Goal: Use online tool/utility: Utilize a website feature to perform a specific function

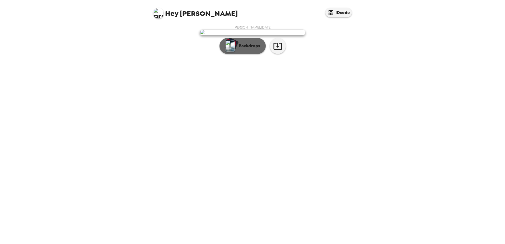
click at [247, 49] on p "Backdrops" at bounding box center [248, 46] width 24 height 6
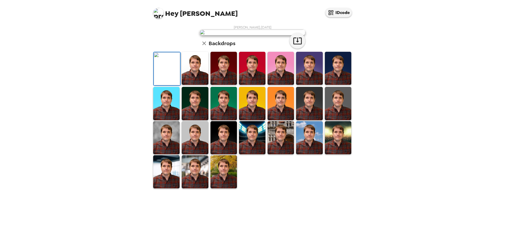
scroll to position [24, 0]
click at [201, 85] on img at bounding box center [195, 68] width 26 height 33
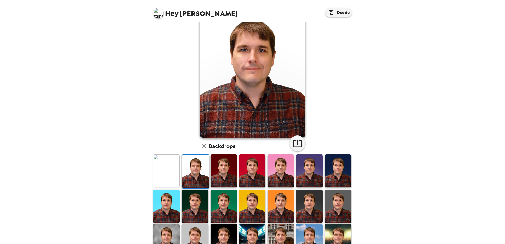
click at [314, 205] on img at bounding box center [309, 206] width 26 height 33
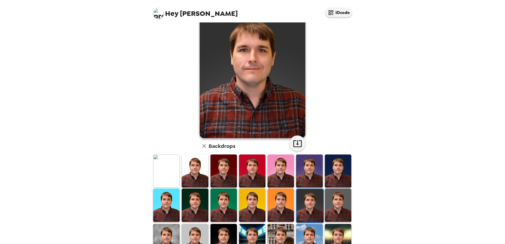
click at [334, 204] on img at bounding box center [338, 205] width 26 height 33
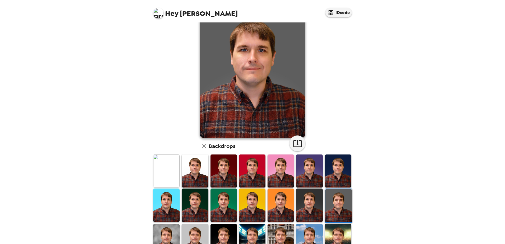
scroll to position [0, 0]
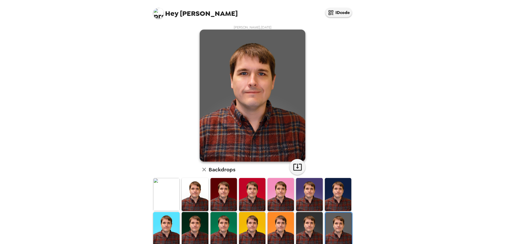
click at [337, 196] on img at bounding box center [338, 194] width 26 height 33
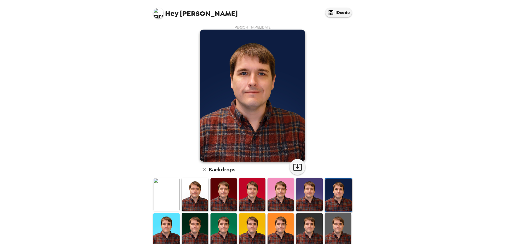
click at [312, 194] on img at bounding box center [309, 194] width 26 height 33
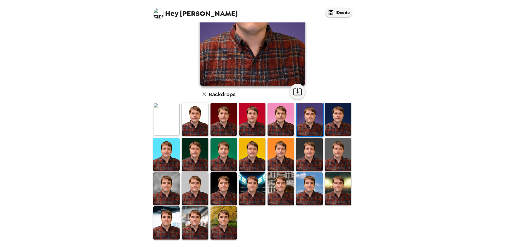
scroll to position [76, 0]
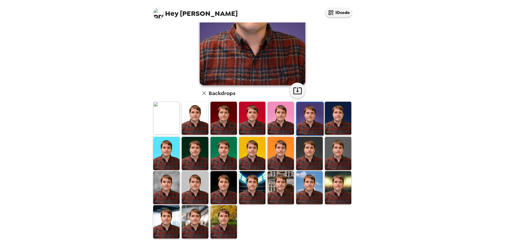
click at [170, 177] on img at bounding box center [166, 187] width 26 height 33
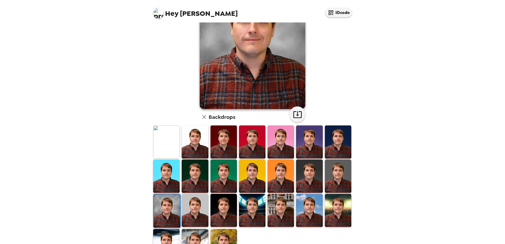
scroll to position [53, 0]
click at [229, 215] on img at bounding box center [224, 210] width 26 height 33
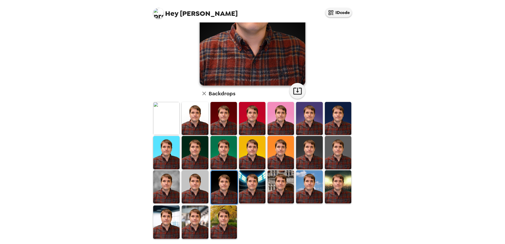
scroll to position [76, 0]
click at [246, 191] on img at bounding box center [252, 186] width 26 height 33
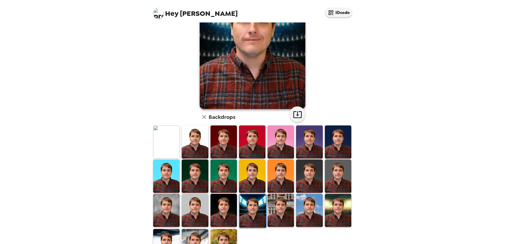
scroll to position [53, 0]
click at [285, 203] on img at bounding box center [281, 210] width 26 height 33
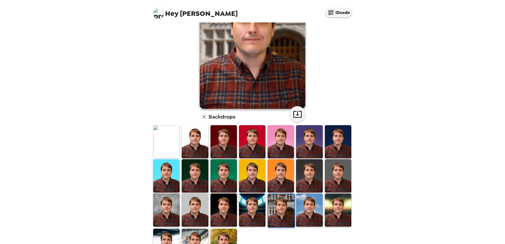
click at [305, 224] on img at bounding box center [309, 210] width 26 height 33
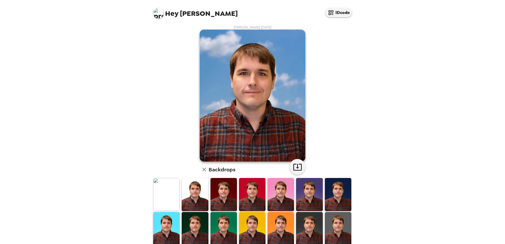
scroll to position [26, 0]
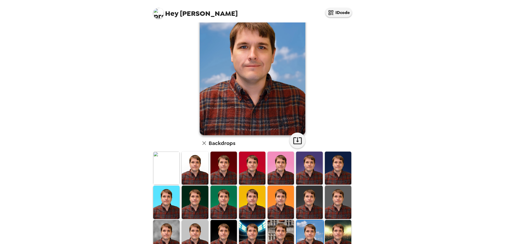
click at [341, 226] on img at bounding box center [338, 236] width 26 height 33
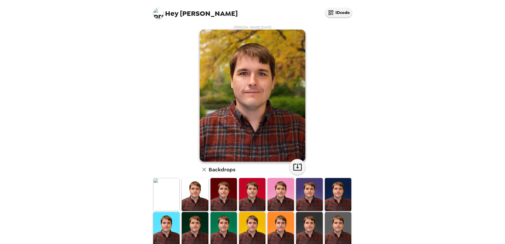
scroll to position [26, 0]
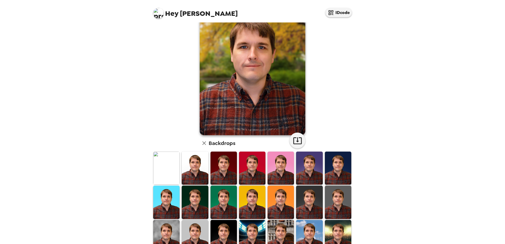
click at [312, 205] on img at bounding box center [309, 202] width 26 height 33
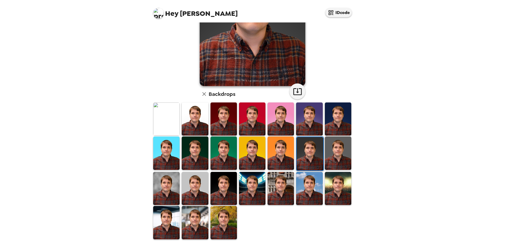
scroll to position [76, 0]
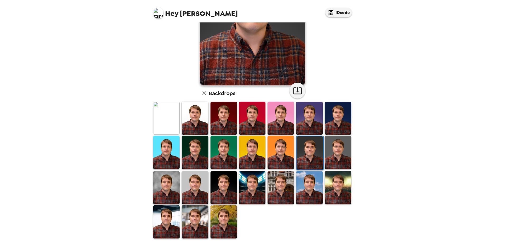
click at [334, 156] on img at bounding box center [338, 152] width 26 height 33
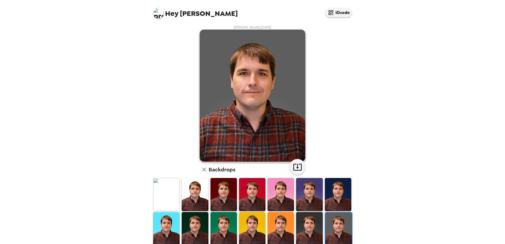
scroll to position [53, 0]
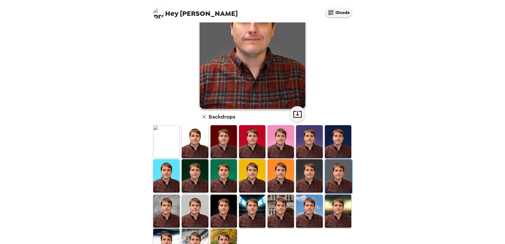
click at [221, 229] on img at bounding box center [224, 245] width 26 height 33
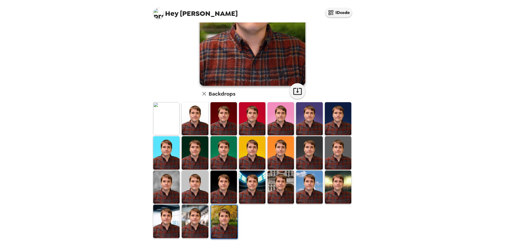
scroll to position [76, 0]
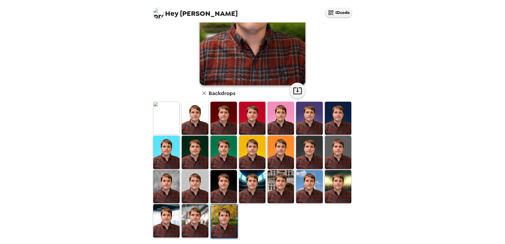
click at [170, 178] on img at bounding box center [166, 186] width 26 height 33
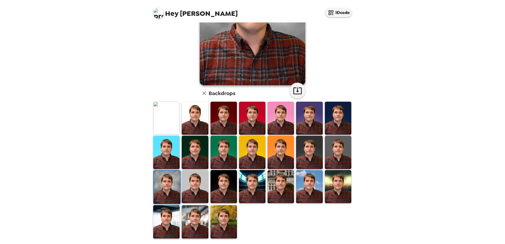
click at [313, 154] on img at bounding box center [309, 152] width 26 height 33
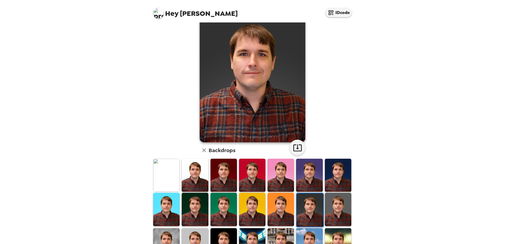
scroll to position [0, 0]
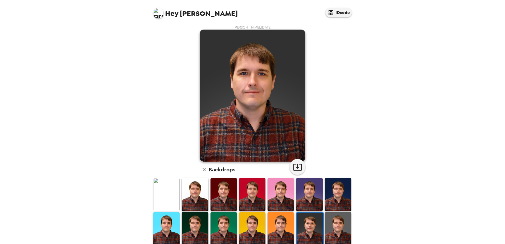
click at [340, 222] on img at bounding box center [338, 228] width 26 height 33
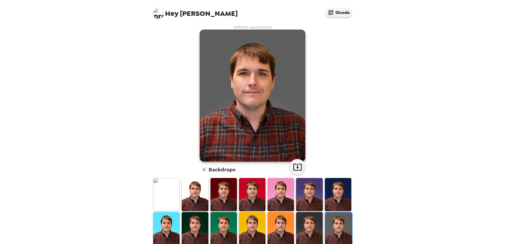
click at [316, 218] on img at bounding box center [309, 228] width 26 height 33
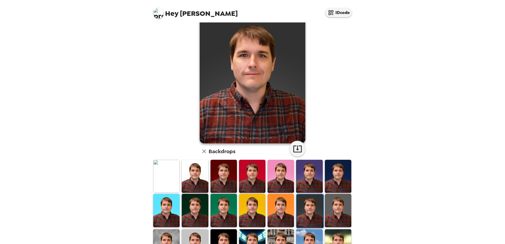
scroll to position [26, 0]
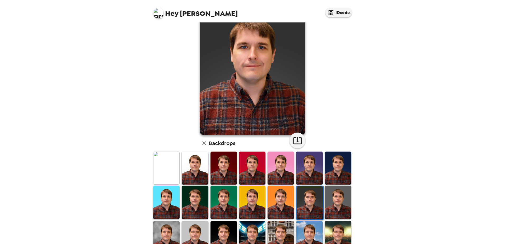
click at [229, 230] on img at bounding box center [224, 237] width 26 height 33
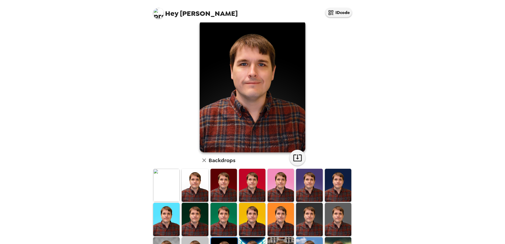
scroll to position [0, 0]
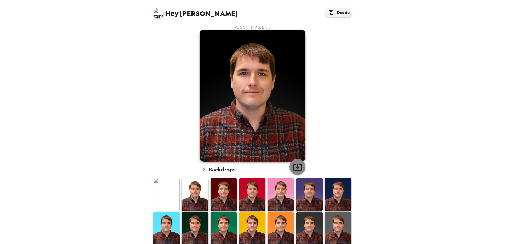
click at [296, 164] on icon "button" at bounding box center [297, 167] width 9 height 9
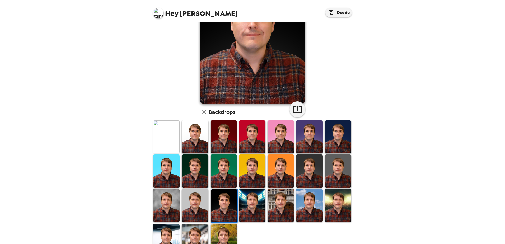
scroll to position [76, 0]
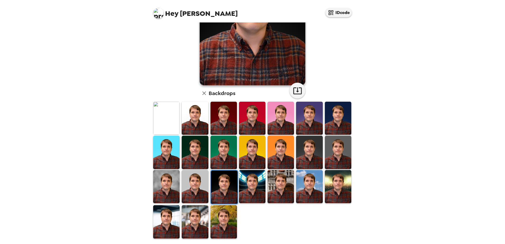
drag, startPoint x: 229, startPoint y: 215, endPoint x: 347, endPoint y: 169, distance: 126.7
click at [229, 215] on img at bounding box center [224, 221] width 26 height 33
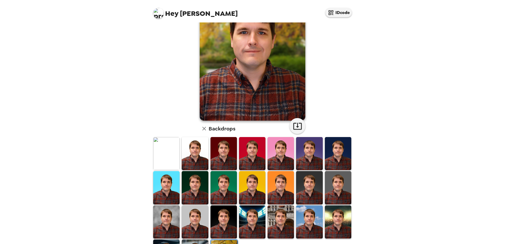
scroll to position [76, 0]
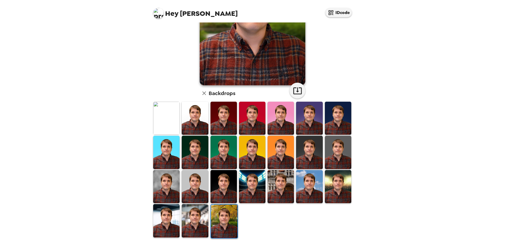
drag, startPoint x: 309, startPoint y: 186, endPoint x: 292, endPoint y: 216, distance: 34.0
click at [309, 186] on img at bounding box center [309, 186] width 26 height 33
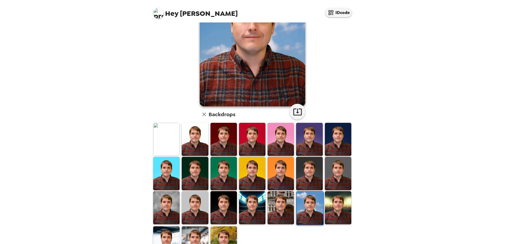
scroll to position [0, 0]
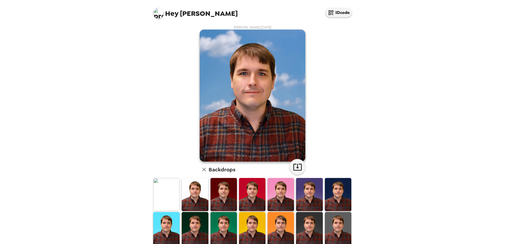
drag, startPoint x: 298, startPoint y: 169, endPoint x: 306, endPoint y: 172, distance: 8.5
click at [298, 169] on icon "button" at bounding box center [297, 167] width 9 height 9
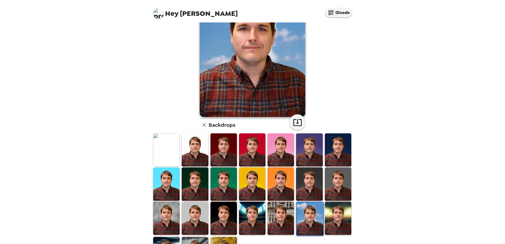
scroll to position [53, 0]
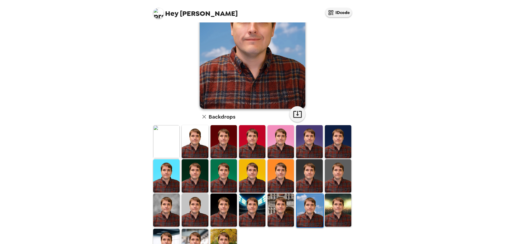
click at [169, 204] on img at bounding box center [166, 210] width 26 height 33
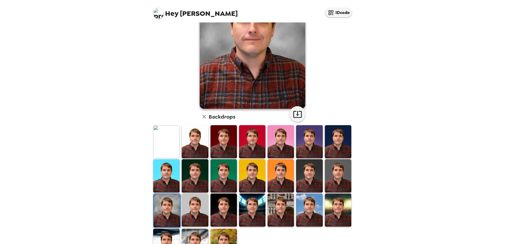
scroll to position [26, 0]
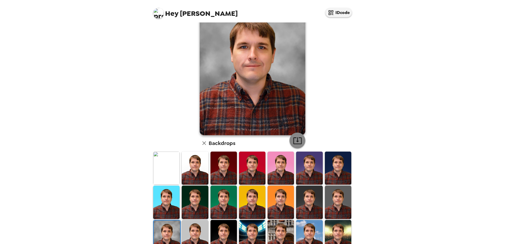
click at [299, 142] on icon "button" at bounding box center [297, 140] width 8 height 7
drag, startPoint x: 328, startPoint y: 198, endPoint x: 325, endPoint y: 168, distance: 30.5
click at [328, 198] on img at bounding box center [338, 202] width 26 height 33
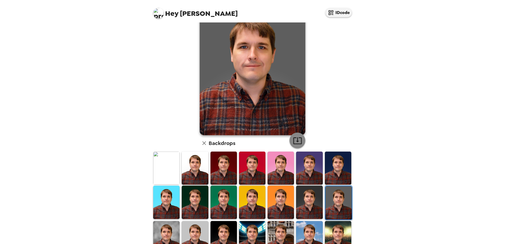
click at [296, 139] on icon "button" at bounding box center [297, 140] width 8 height 7
click at [312, 196] on img at bounding box center [309, 202] width 26 height 33
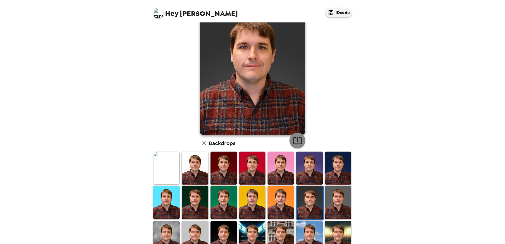
click at [297, 144] on icon "button" at bounding box center [297, 140] width 8 height 7
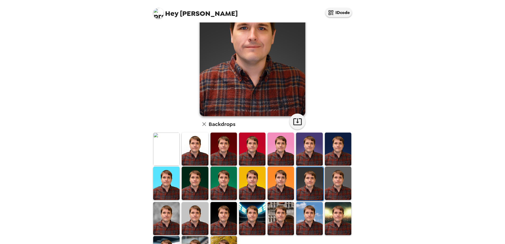
scroll to position [0, 0]
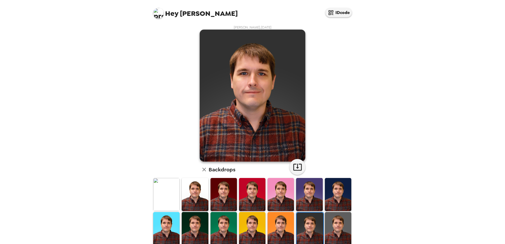
drag, startPoint x: 399, startPoint y: 165, endPoint x: 398, endPoint y: 147, distance: 18.3
click at [399, 165] on div "Hey Nathan IDcode Nathan Abell , 09-25-2025 Backdrops" at bounding box center [252, 122] width 505 height 244
